Goal: Information Seeking & Learning: Learn about a topic

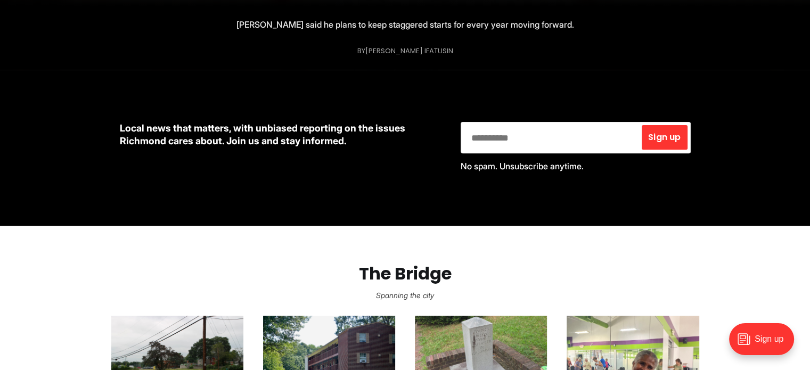
scroll to position [586, 0]
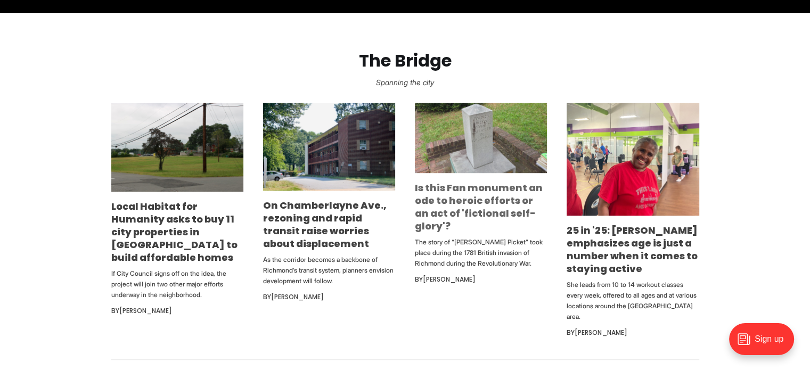
click at [424, 194] on link "Is this Fan monument an ode to heroic efforts or an act of 'fictional self-glor…" at bounding box center [479, 207] width 128 height 52
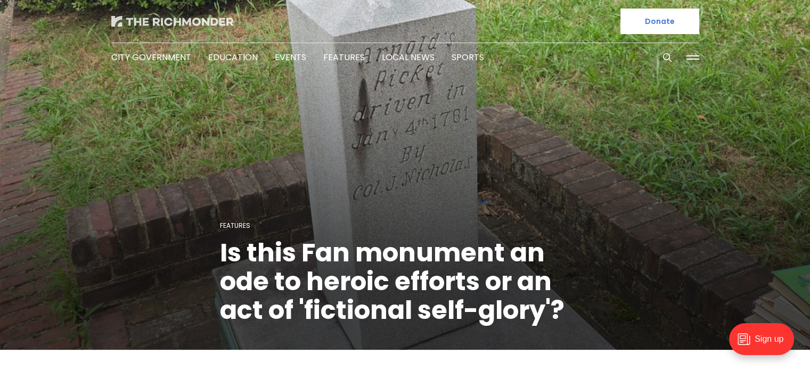
click at [154, 21] on img at bounding box center [172, 21] width 122 height 11
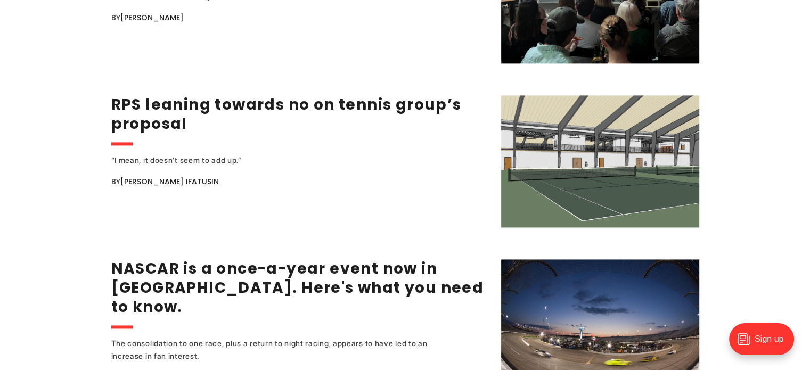
scroll to position [1491, 0]
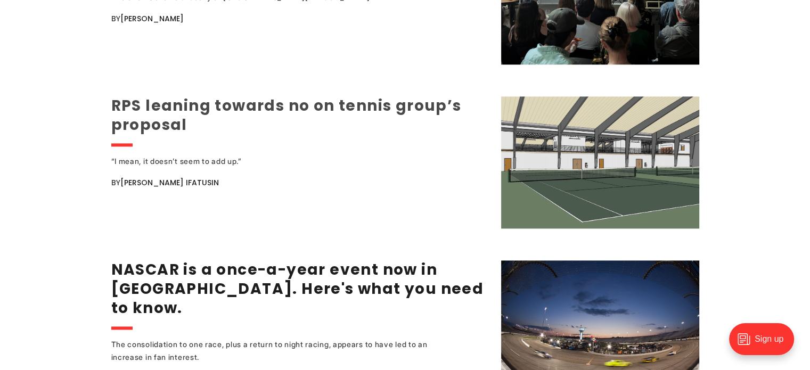
click at [237, 95] on link "RPS leaning towards no on tennis group’s proposal" at bounding box center [286, 115] width 350 height 40
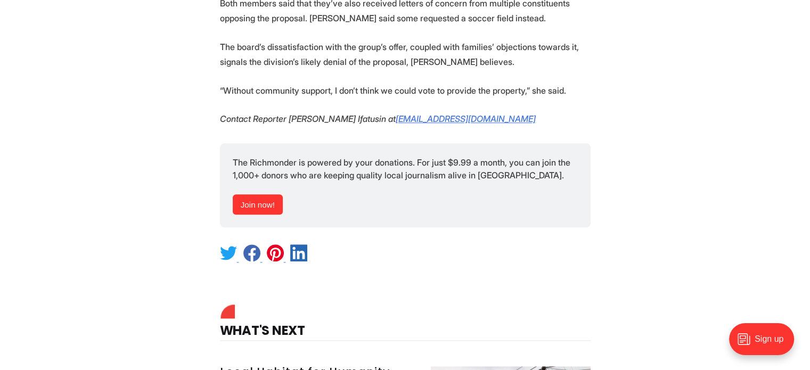
scroll to position [1437, 0]
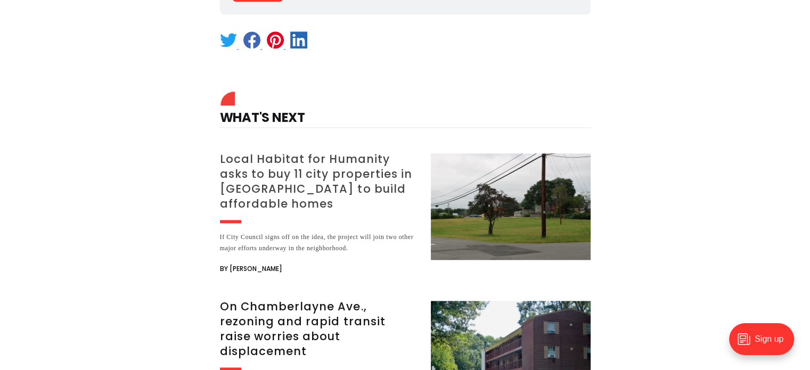
click at [275, 172] on h3 "Local Habitat for Humanity asks to buy 11 city properties in [GEOGRAPHIC_DATA] …" at bounding box center [319, 182] width 198 height 60
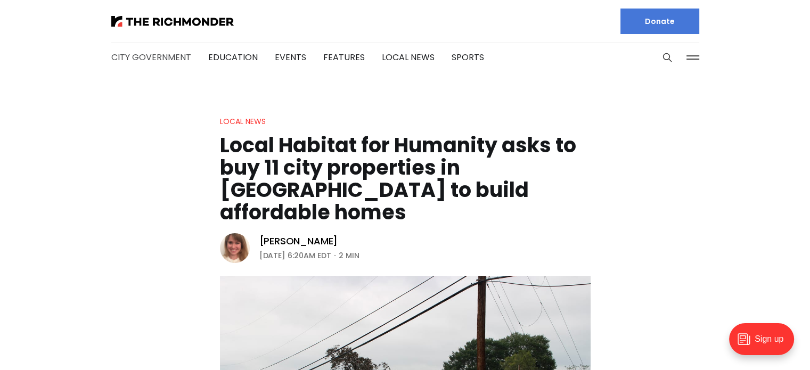
click at [145, 53] on link "City Government" at bounding box center [151, 57] width 80 height 12
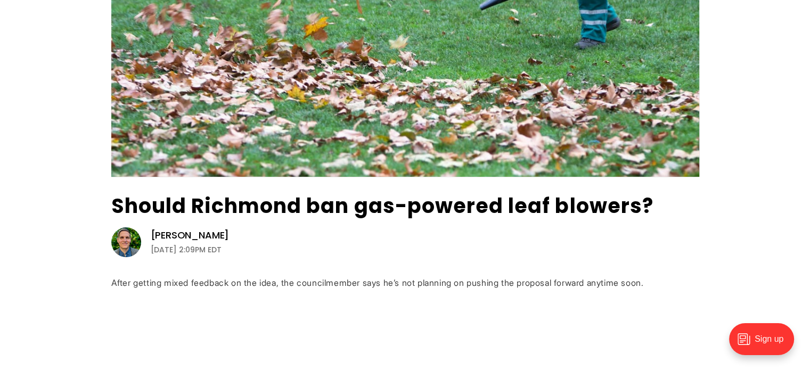
scroll to position [319, 0]
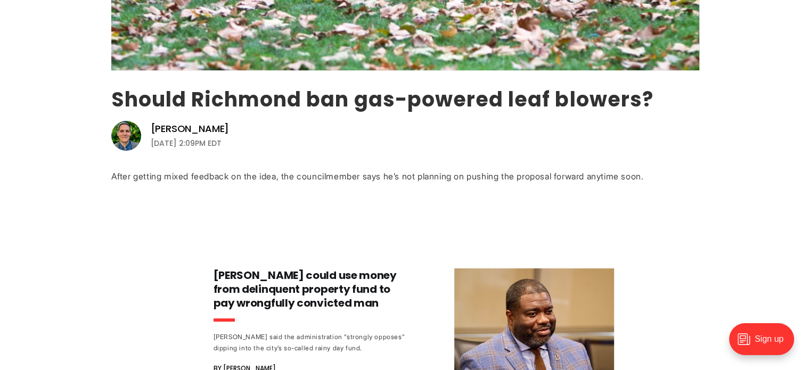
click at [266, 92] on link "Should Richmond ban gas-powered leaf blowers?" at bounding box center [382, 99] width 542 height 28
